Goal: Transaction & Acquisition: Book appointment/travel/reservation

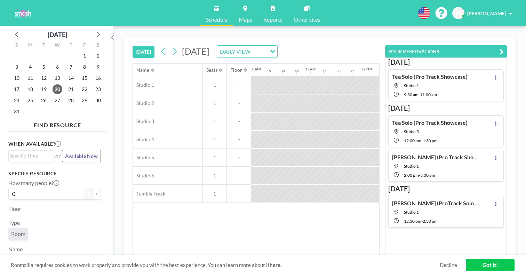
scroll to position [0, 554]
click at [169, 46] on button at bounding box center [174, 51] width 11 height 11
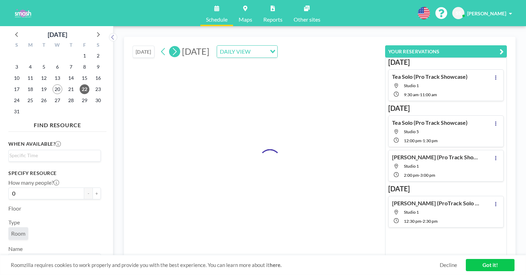
click at [169, 46] on button at bounding box center [174, 51] width 11 height 11
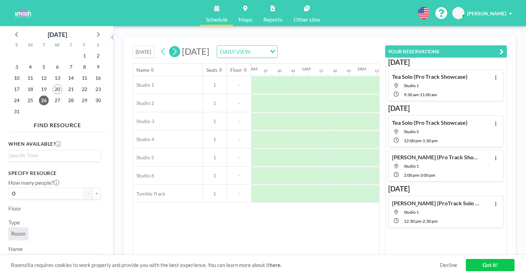
scroll to position [0, 351]
click at [93, 30] on icon at bounding box center [97, 34] width 9 height 9
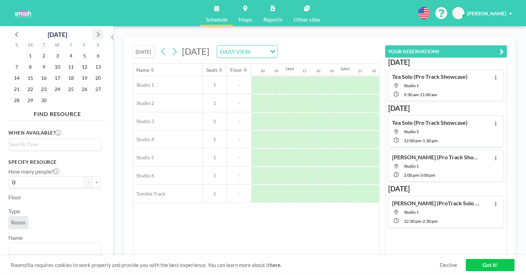
click at [93, 30] on icon at bounding box center [97, 34] width 9 height 9
click at [80, 51] on span "3" at bounding box center [85, 56] width 10 height 10
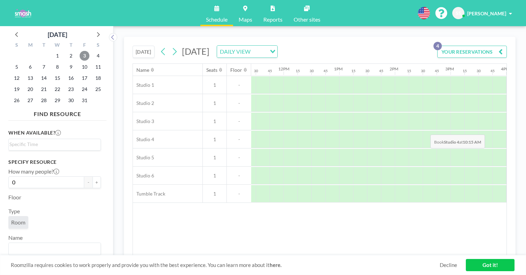
scroll to position [0, 638]
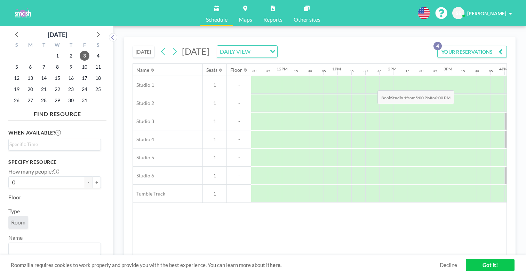
drag, startPoint x: 340, startPoint y: 71, endPoint x: 376, endPoint y: 74, distance: 35.9
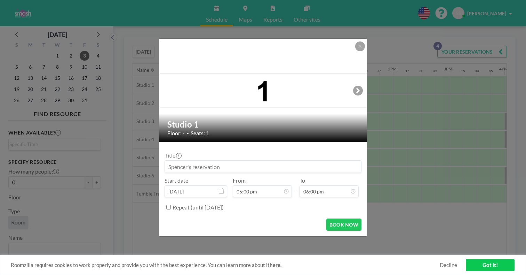
click at [227, 160] on input at bounding box center [263, 166] width 196 height 12
type input "S"
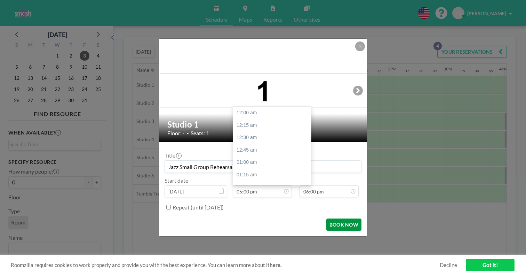
scroll to position [734, 0]
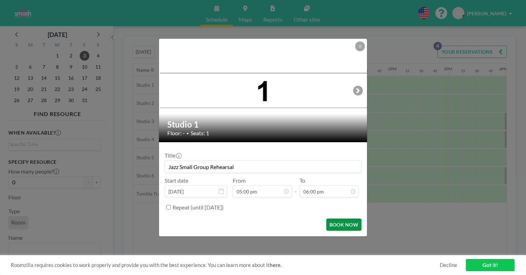
type input "Jazz Small Group Rehearsal"
click at [326, 218] on button "BOOK NOW" at bounding box center [343, 224] width 35 height 12
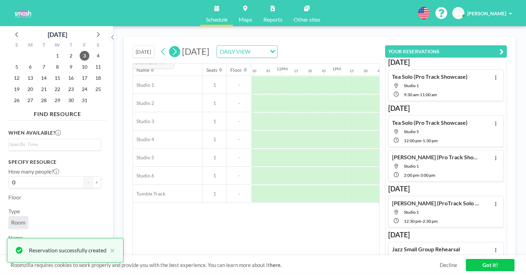
click at [171, 46] on icon at bounding box center [174, 51] width 7 height 10
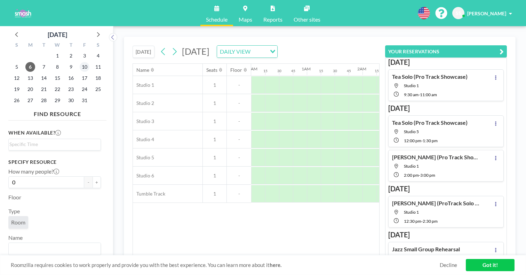
scroll to position [0, 351]
click at [80, 62] on span "10" at bounding box center [85, 67] width 10 height 10
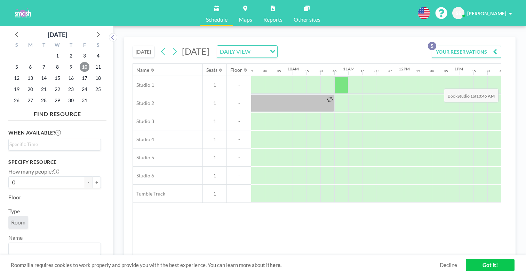
scroll to position [0, 664]
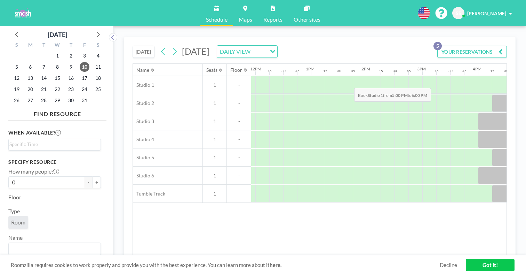
drag, startPoint x: 318, startPoint y: 71, endPoint x: 353, endPoint y: 71, distance: 34.8
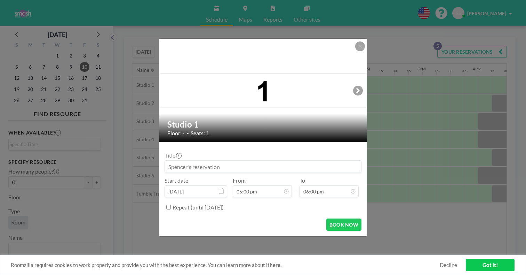
click at [263, 160] on input at bounding box center [263, 166] width 196 height 12
type input "S"
type input "Jazz Small Group Rehearsal"
click at [335, 218] on button "BOOK NOW" at bounding box center [343, 224] width 35 height 12
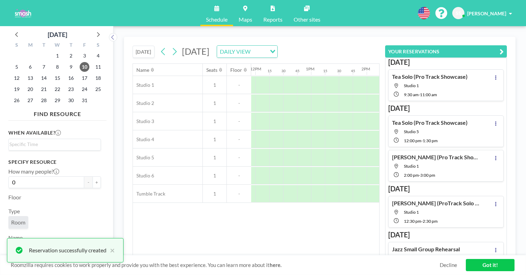
scroll to position [2, 0]
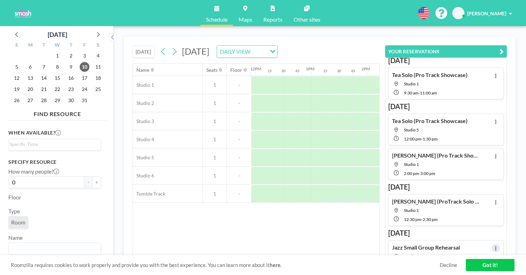
click at [497, 246] on icon at bounding box center [495, 248] width 1 height 5
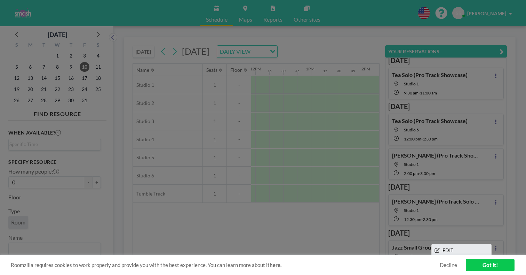
click at [485, 244] on li "EDIT" at bounding box center [462, 250] width 60 height 12
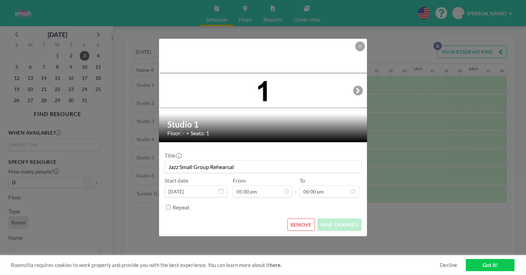
scroll to position [0, 758]
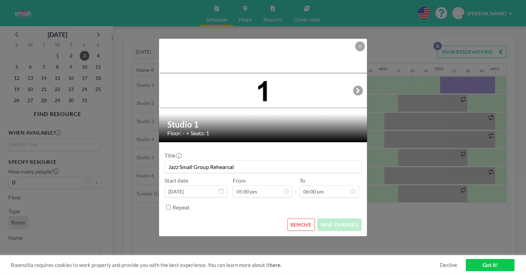
click at [220, 160] on input "Jazz Small Group Rehearsal" at bounding box center [263, 166] width 196 height 12
type input "Jazz Small Group Cleaning Rehearsal"
click at [330, 218] on button "SAVE CHANGES" at bounding box center [340, 224] width 44 height 12
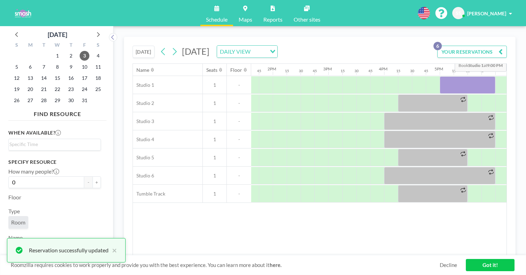
click at [501, 46] on button "YOUR RESERVATIONS 6" at bounding box center [473, 52] width 70 height 12
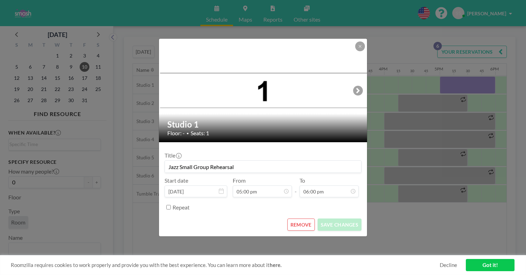
click at [220, 160] on input "Jazz Small Group Rehearsal" at bounding box center [263, 166] width 196 height 12
type input "Jazz Small Group Cleaning Rehearsal"
click at [323, 218] on button "SAVE CHANGES" at bounding box center [340, 224] width 44 height 12
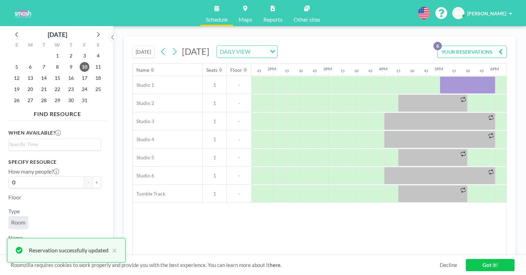
click at [503, 47] on icon "button" at bounding box center [501, 51] width 4 height 8
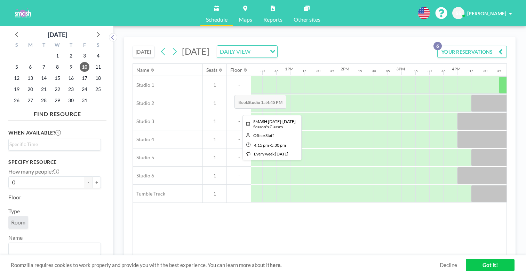
scroll to position [0, 684]
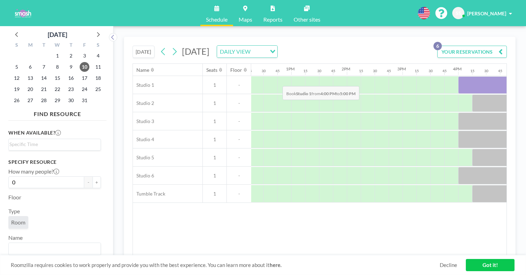
drag, startPoint x: 251, startPoint y: 69, endPoint x: 281, endPoint y: 70, distance: 29.9
click at [458, 76] on div at bounding box center [486, 84] width 56 height 17
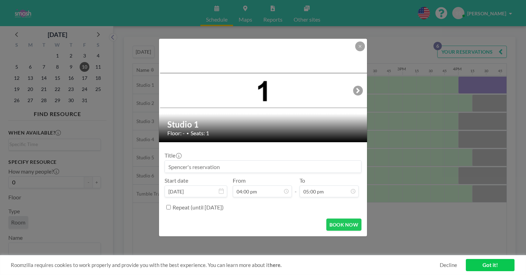
click at [226, 162] on input at bounding box center [263, 166] width 196 height 12
type input "Tea Solo Cleaning"
click at [327, 218] on button "BOOK NOW" at bounding box center [343, 224] width 35 height 12
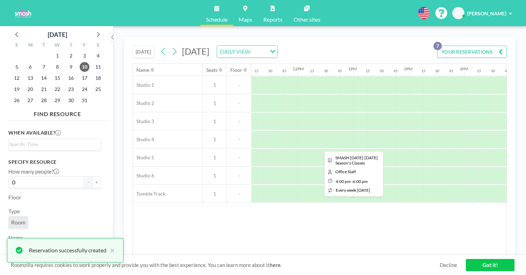
scroll to position [0, 615]
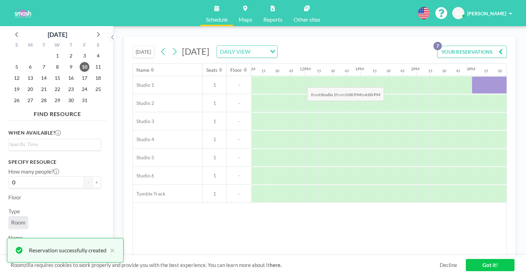
drag, startPoint x: 271, startPoint y: 71, endPoint x: 305, endPoint y: 71, distance: 33.4
click at [472, 76] on div at bounding box center [500, 84] width 56 height 17
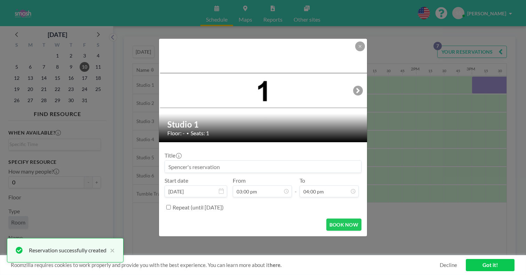
click at [267, 163] on input at bounding box center [263, 166] width 196 height 12
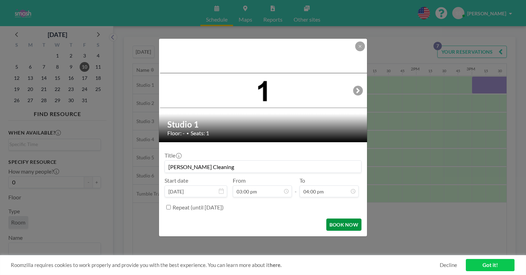
type input "[PERSON_NAME] Cleaning"
click at [326, 218] on button "BOOK NOW" at bounding box center [343, 224] width 35 height 12
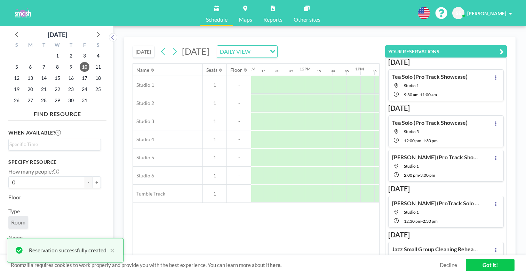
scroll to position [57, 0]
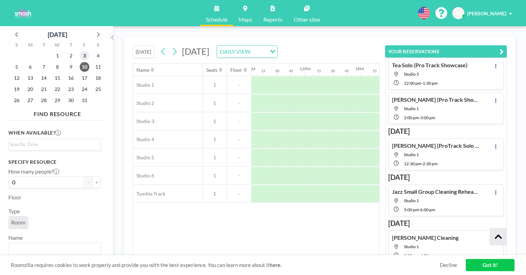
click at [80, 51] on span "3" at bounding box center [85, 56] width 10 height 10
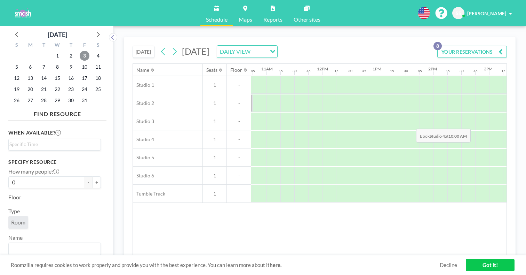
scroll to position [0, 601]
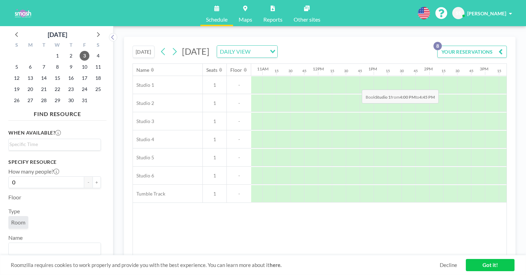
drag, startPoint x: 331, startPoint y: 73, endPoint x: 364, endPoint y: 73, distance: 33.1
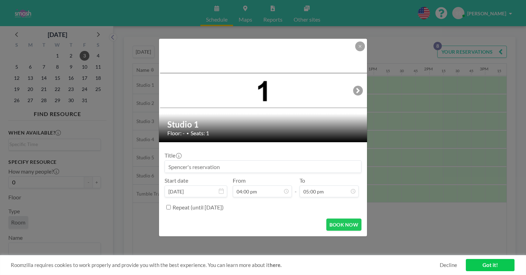
click at [248, 161] on input at bounding box center [263, 166] width 196 height 12
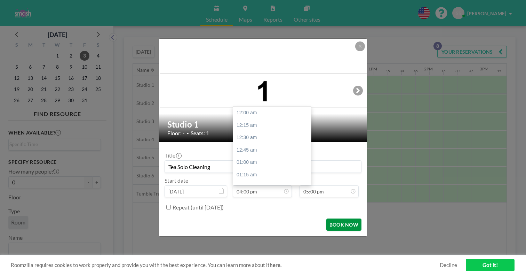
scroll to position [691, 0]
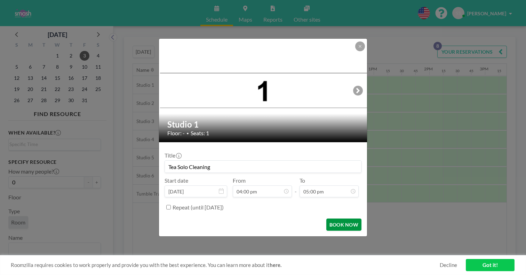
type input "Tea Solo Cleaning"
click at [330, 218] on button "BOOK NOW" at bounding box center [343, 224] width 35 height 12
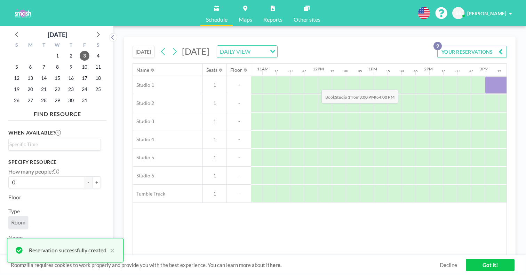
drag, startPoint x: 288, startPoint y: 73, endPoint x: 320, endPoint y: 73, distance: 31.7
click at [485, 76] on div at bounding box center [513, 84] width 56 height 17
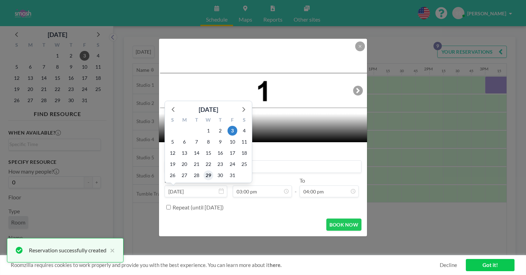
click at [213, 170] on span "29" at bounding box center [209, 175] width 10 height 10
type input "[DATE]"
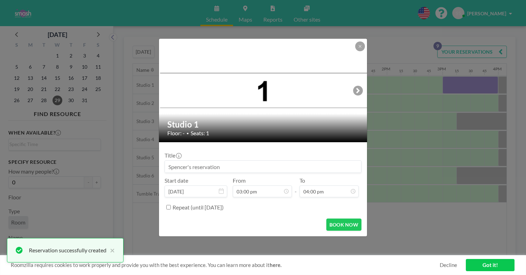
scroll to position [0, 668]
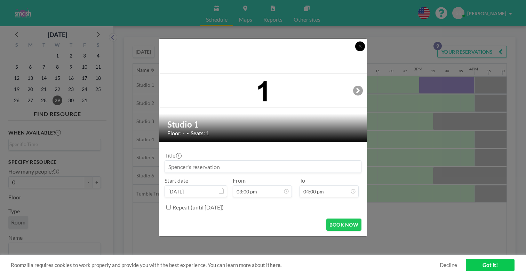
click at [358, 48] on icon at bounding box center [360, 46] width 4 height 4
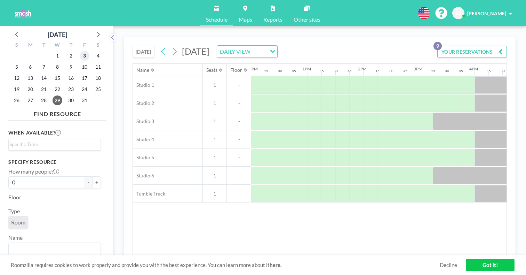
click at [80, 51] on span "3" at bounding box center [85, 56] width 10 height 10
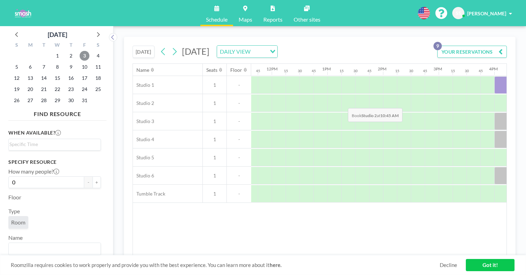
scroll to position [0, 565]
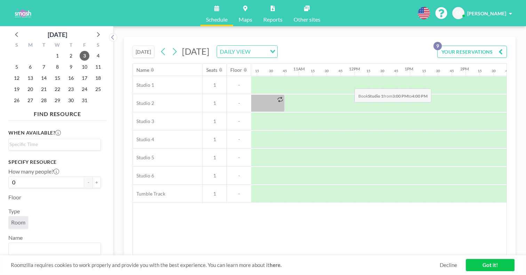
drag, startPoint x: 318, startPoint y: 72, endPoint x: 353, endPoint y: 72, distance: 34.5
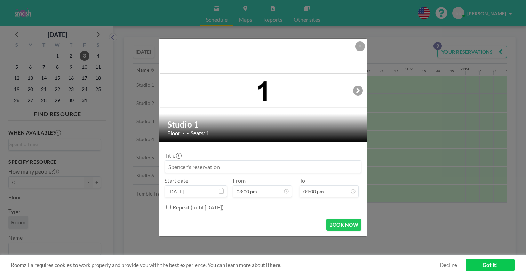
click at [255, 164] on input at bounding box center [263, 166] width 196 height 12
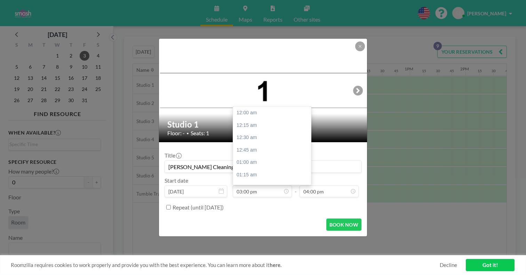
scroll to position [647, 0]
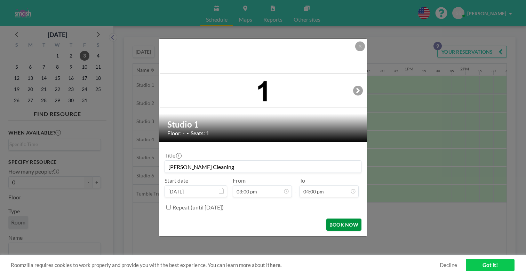
type input "[PERSON_NAME] Cleaning"
click at [334, 218] on button "BOOK NOW" at bounding box center [343, 224] width 35 height 12
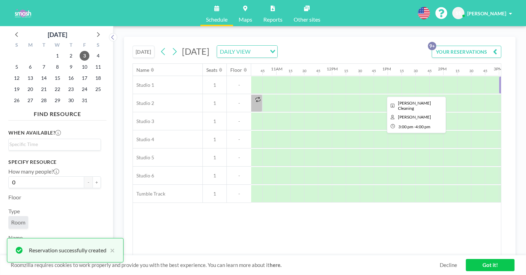
scroll to position [0, 593]
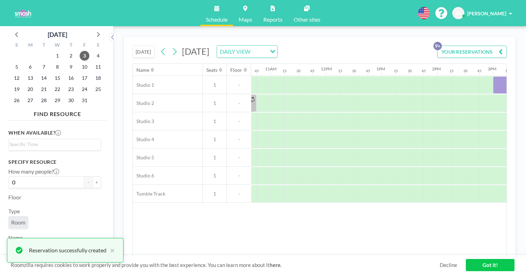
click at [471, 46] on button "YOUR RESERVATIONS 9+" at bounding box center [473, 52] width 70 height 12
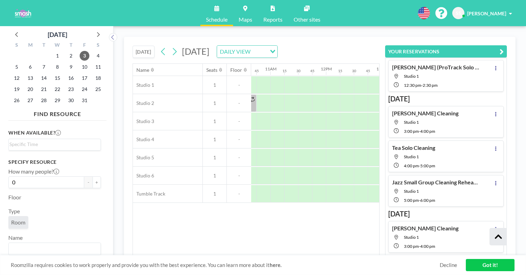
scroll to position [113, 0]
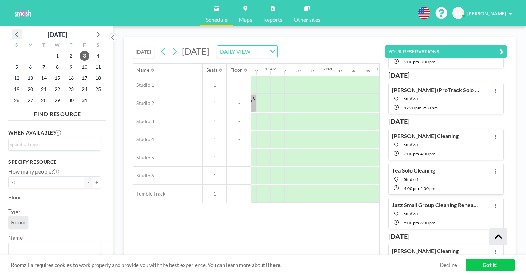
click at [13, 30] on icon at bounding box center [17, 34] width 9 height 9
click at [80, 84] on span "26" at bounding box center [85, 89] width 10 height 10
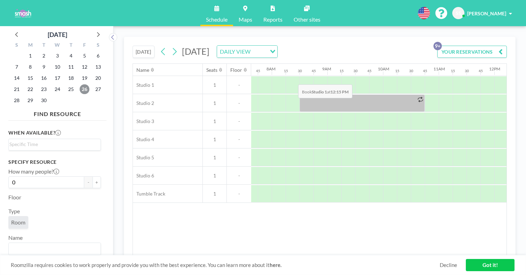
scroll to position [0, 425]
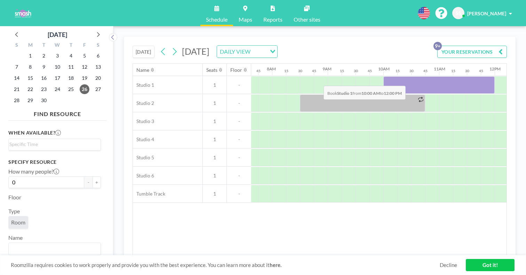
drag, startPoint x: 237, startPoint y: 66, endPoint x: 322, endPoint y: 69, distance: 84.7
click at [384, 76] on div at bounding box center [439, 84] width 111 height 17
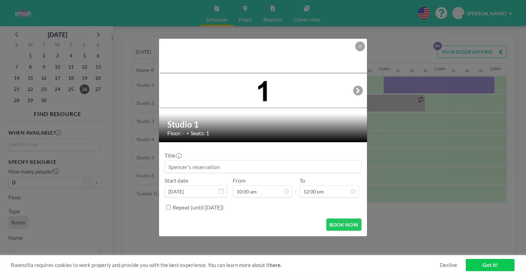
click at [212, 160] on input at bounding box center [263, 166] width 196 height 12
type input "Tea Solo Cleaning"
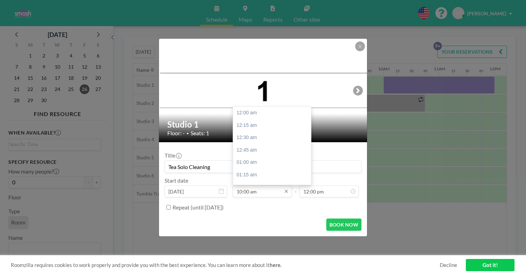
click at [249, 185] on input "10:00 am" at bounding box center [262, 191] width 59 height 12
click at [256, 220] on div "11:00 am" at bounding box center [273, 226] width 80 height 13
type input "11:00 am"
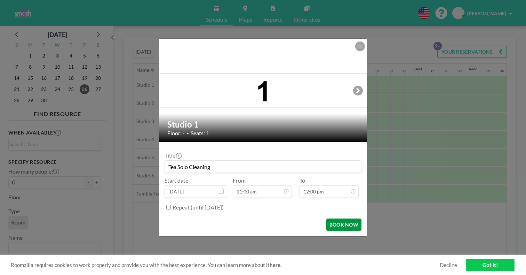
scroll to position [0, 487]
click at [326, 218] on button "BOOK NOW" at bounding box center [343, 224] width 35 height 12
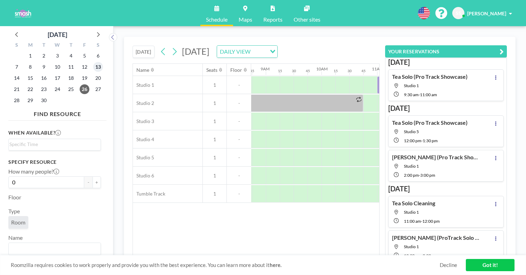
click at [93, 62] on span "13" at bounding box center [98, 67] width 10 height 10
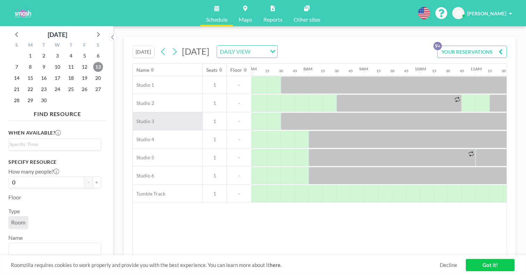
scroll to position [0, 380]
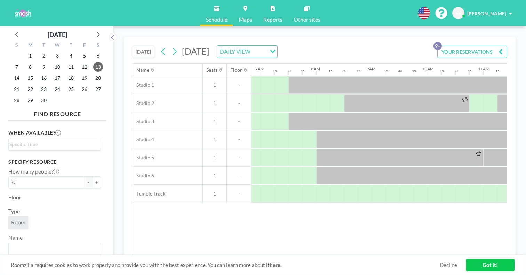
click at [492, 46] on button "YOUR RESERVATIONS 9+" at bounding box center [473, 52] width 70 height 12
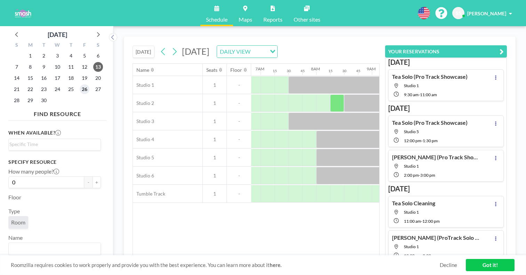
click at [80, 84] on span "26" at bounding box center [85, 89] width 10 height 10
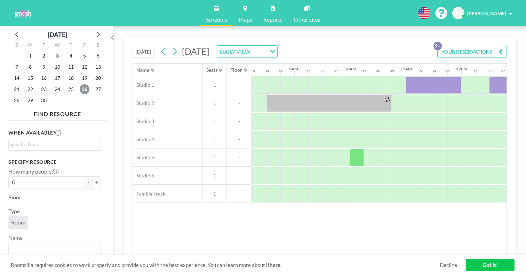
scroll to position [0, 463]
click at [490, 46] on button "YOUR RESERVATIONS 9+" at bounding box center [473, 52] width 70 height 12
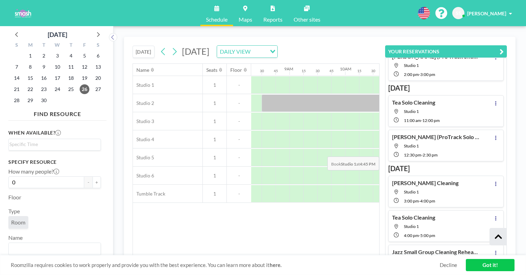
scroll to position [101, 0]
click at [93, 30] on icon at bounding box center [97, 34] width 9 height 9
click at [78, 45] on div "F" at bounding box center [85, 45] width 14 height 9
click at [80, 51] on span "3" at bounding box center [85, 56] width 10 height 10
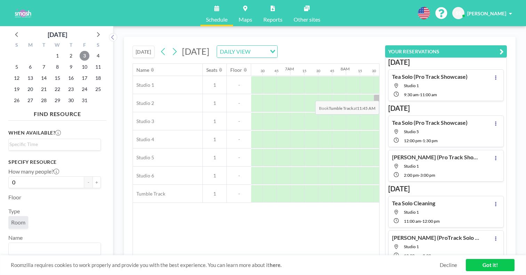
scroll to position [0, 0]
click at [66, 62] on span "9" at bounding box center [71, 67] width 10 height 10
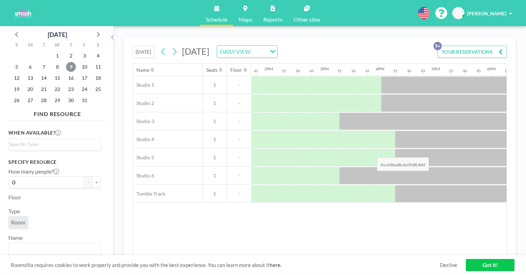
scroll to position [0, 764]
